Goal: Find contact information: Find contact information

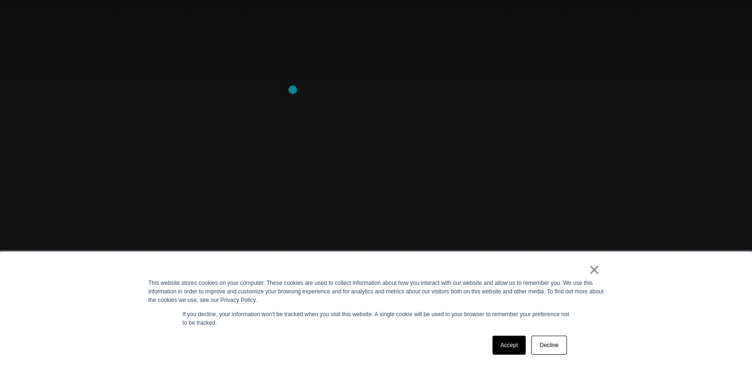
scroll to position [47, 0]
click at [597, 268] on link "×" at bounding box center [594, 269] width 11 height 9
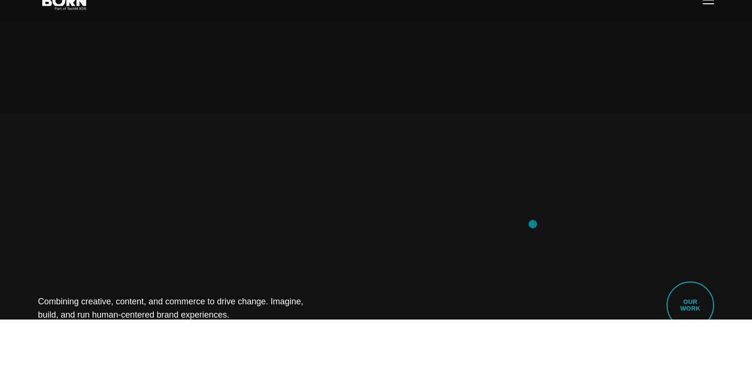
scroll to position [0, 0]
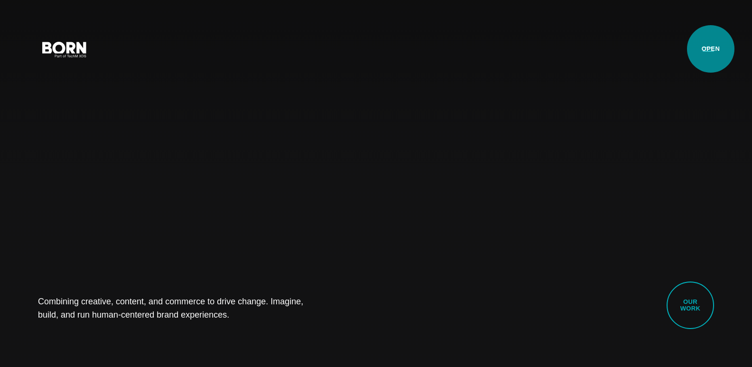
click at [711, 49] on button "Primary Menu" at bounding box center [708, 49] width 23 height 20
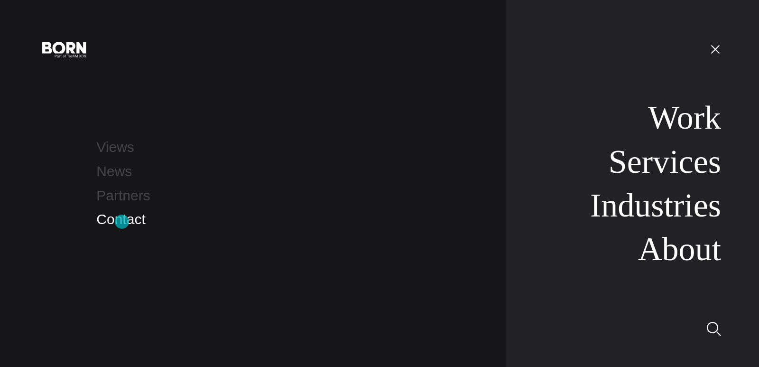
click at [122, 222] on link "Contact" at bounding box center [120, 219] width 49 height 16
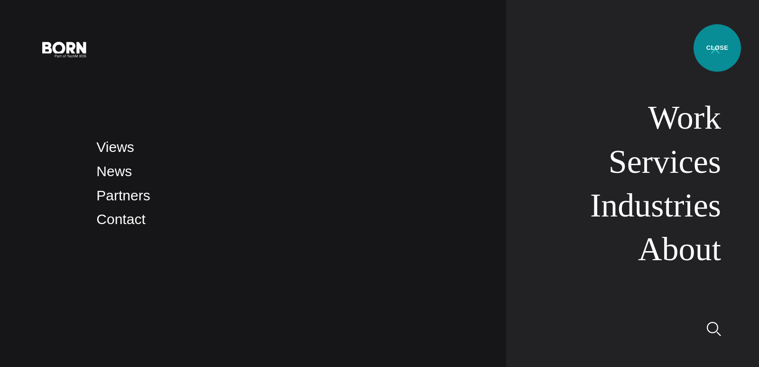
click at [718, 48] on button "Primary Menu" at bounding box center [715, 49] width 23 height 20
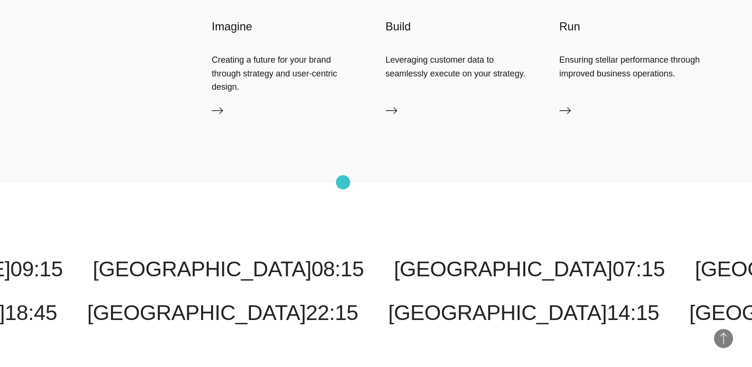
scroll to position [2248, 0]
